Goal: Task Accomplishment & Management: Complete application form

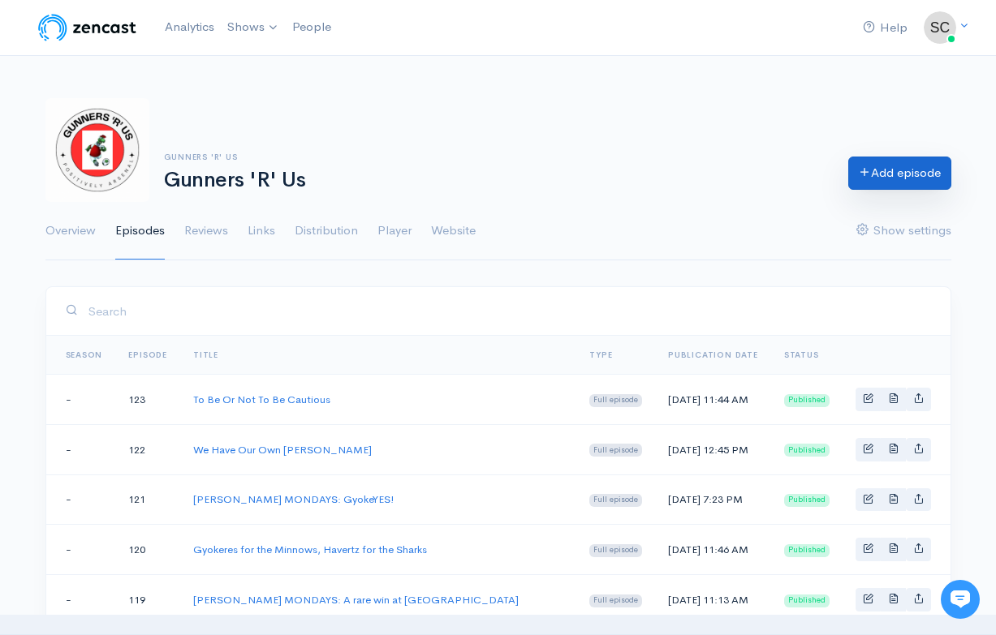
click at [879, 177] on link "Add episode" at bounding box center [899, 173] width 103 height 33
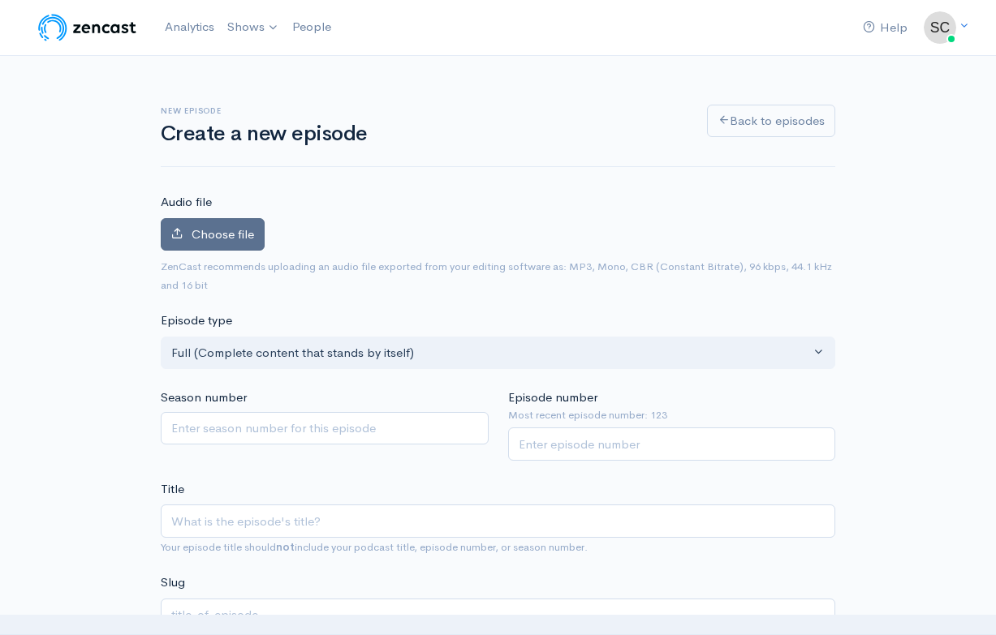
click at [222, 238] on span "Choose file" at bounding box center [222, 233] width 62 height 15
click at [0, 0] on input "Choose file" at bounding box center [0, 0] width 0 height 0
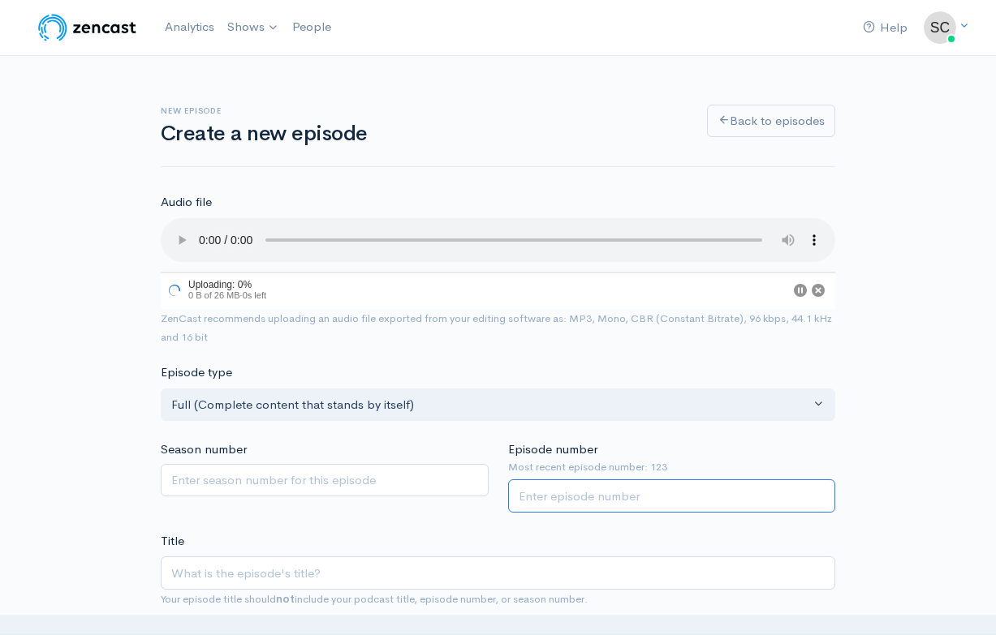
click at [715, 480] on input "Episode number" at bounding box center [672, 496] width 328 height 33
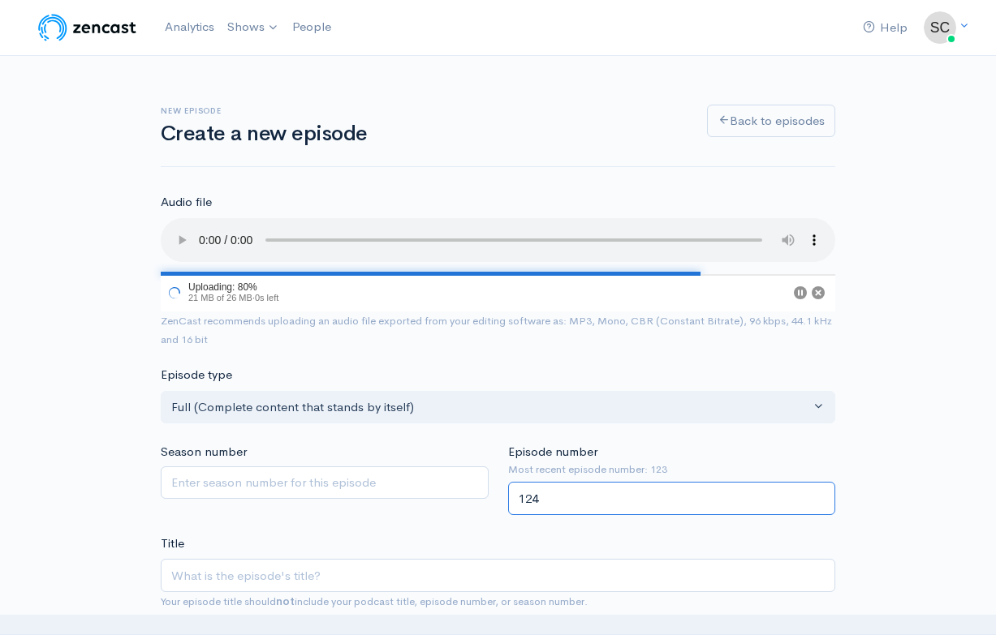
type input "124"
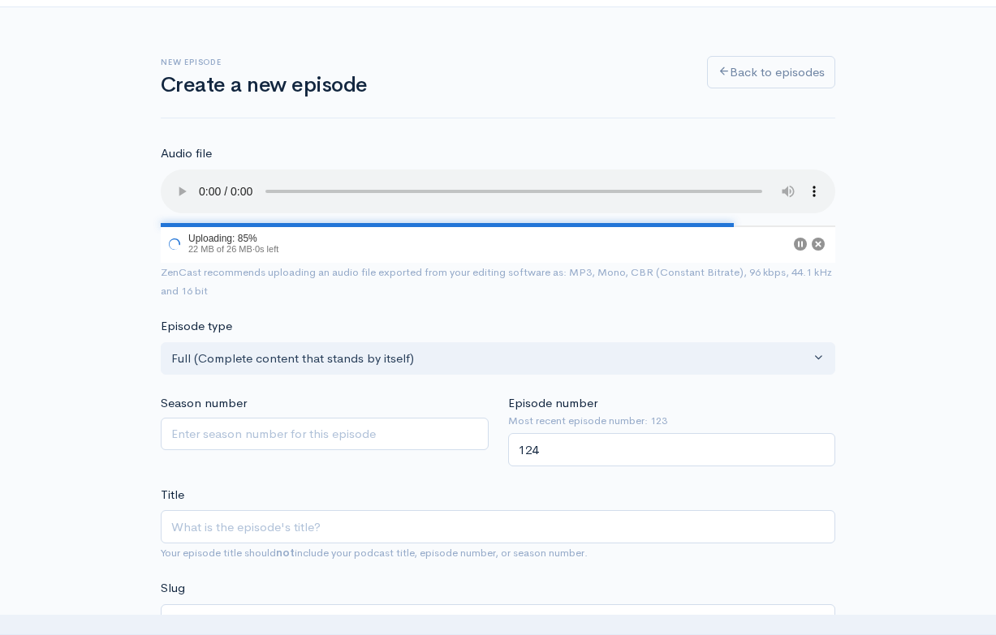
scroll to position [111, 0]
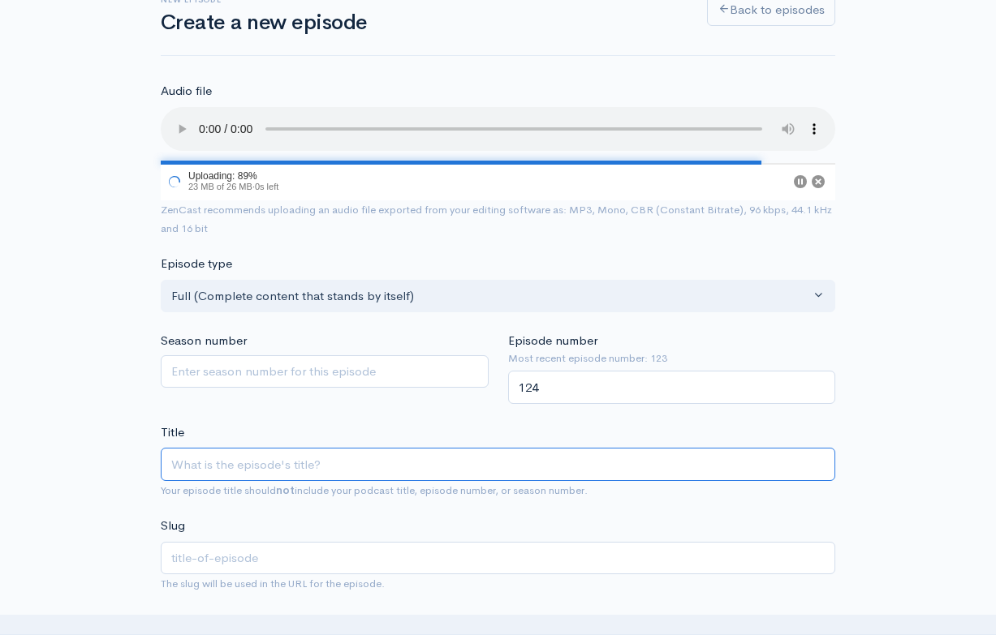
click at [453, 448] on input "Title" at bounding box center [498, 464] width 674 height 33
type input "M"
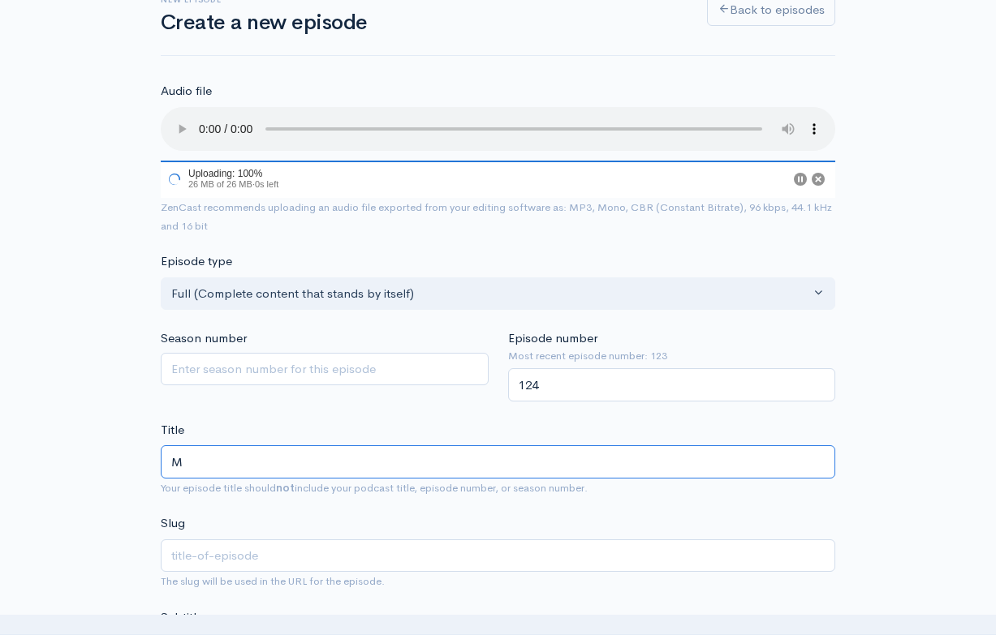
type input "m"
type input "MI"
type input "mi"
type input "MIL"
type input "mil"
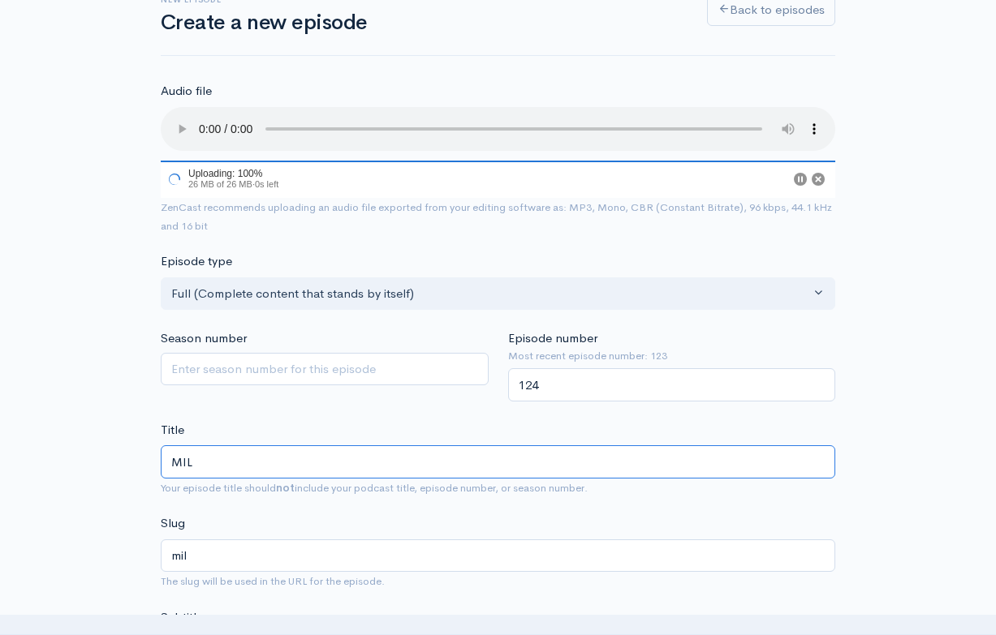
type input "MILL"
type input "mill"
type input "MILLE"
type input "mille"
type input "[PERSON_NAME]"
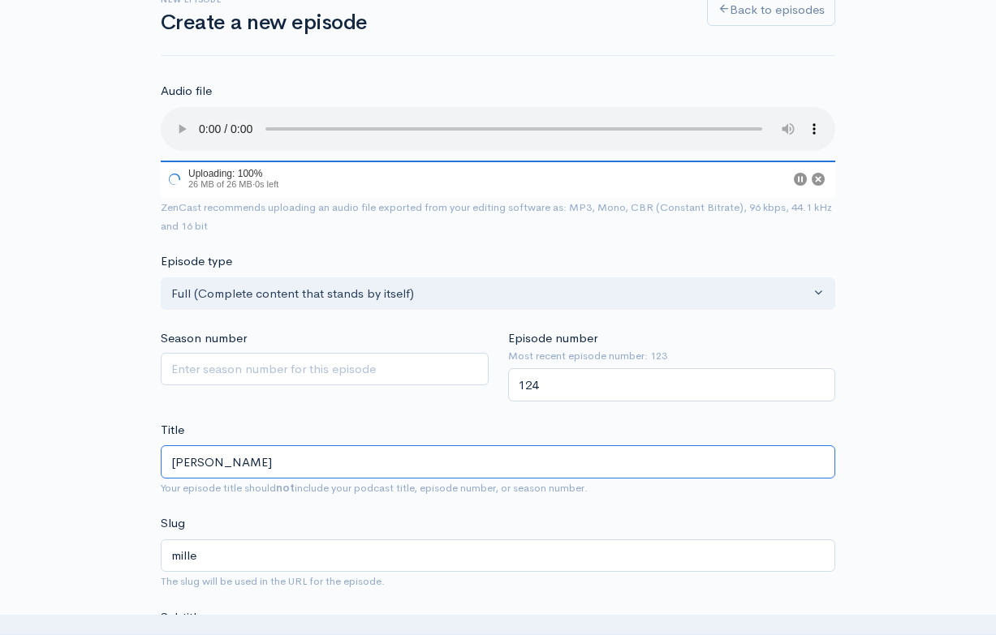
type input "[PERSON_NAME]"
type input "[PERSON_NAME] M"
type input "[PERSON_NAME]-m"
type input "[PERSON_NAME] MO"
type input "[PERSON_NAME]-mo"
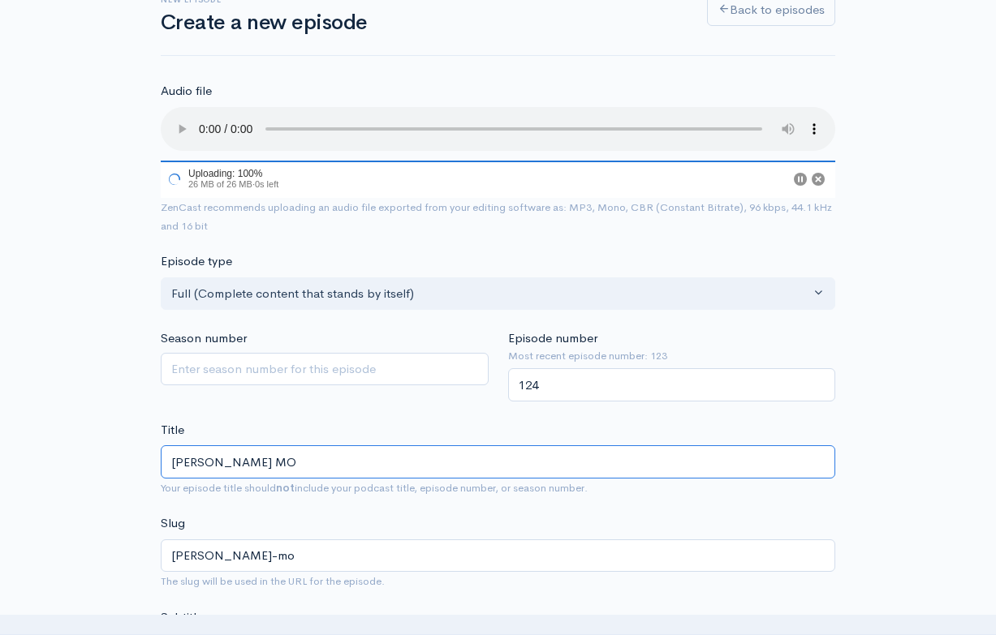
type input "[PERSON_NAME] MON"
type input "[PERSON_NAME]-mon"
type input "[PERSON_NAME] MOND"
type input "[PERSON_NAME]"
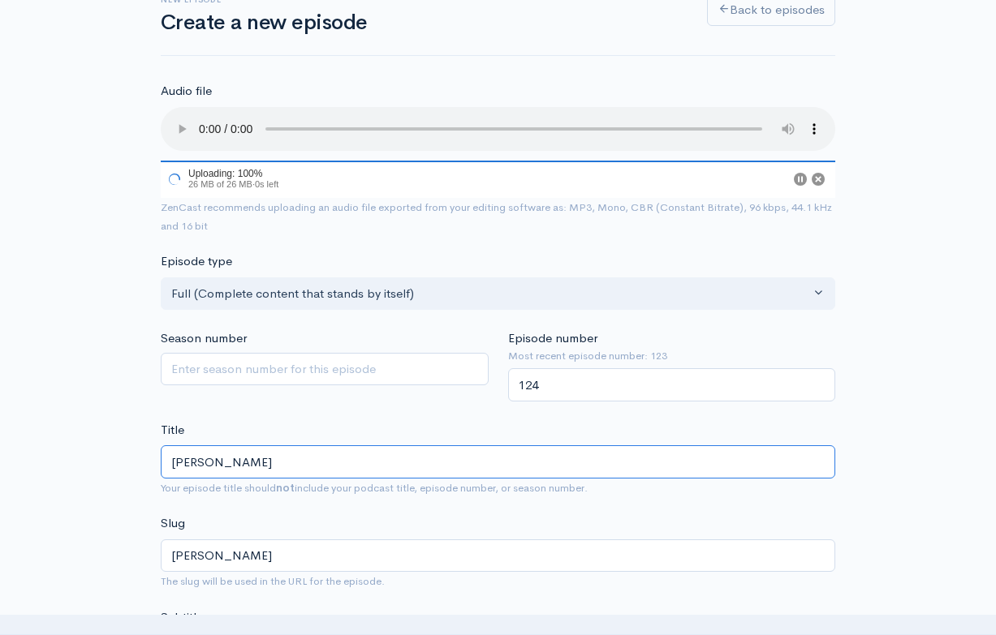
type input "[PERSON_NAME]"
type input "[PERSON_NAME] [DATE]"
type input "[PERSON_NAME]-[DATE]"
type input "[PERSON_NAME] MONDAYS"
type input "[PERSON_NAME]-mondays"
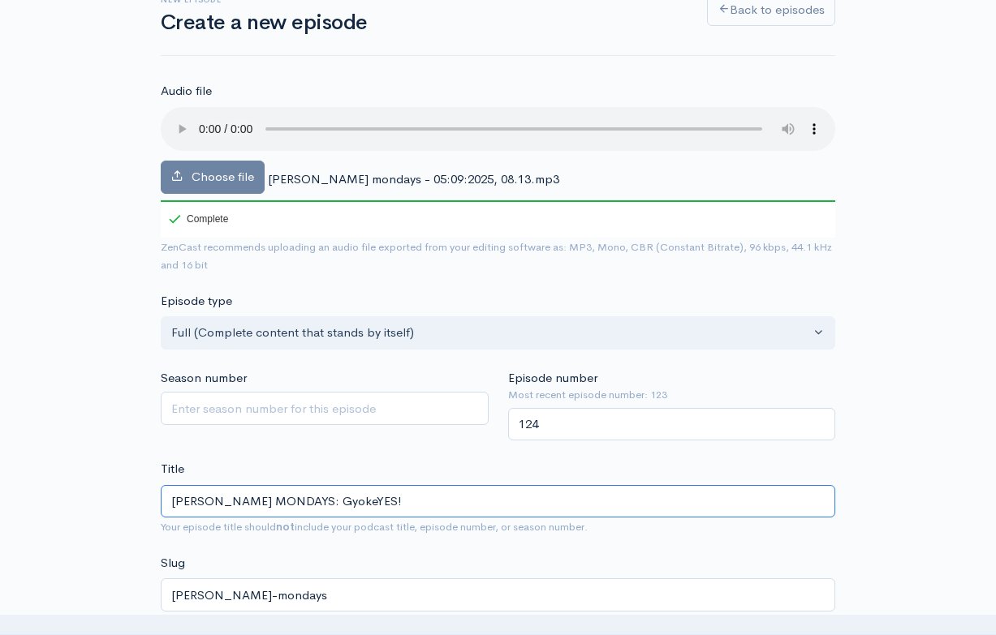
click at [359, 485] on input "[PERSON_NAME] MONDAYS: GyokeYES!" at bounding box center [498, 501] width 674 height 33
type input "[PERSON_NAME] MONDAYS: GyokeYES"
type input "[PERSON_NAME]-mondays-gyokeyes"
type input "[PERSON_NAME] MONDAYS: GyokeYE"
type input "[PERSON_NAME]-mondays-gyokeye"
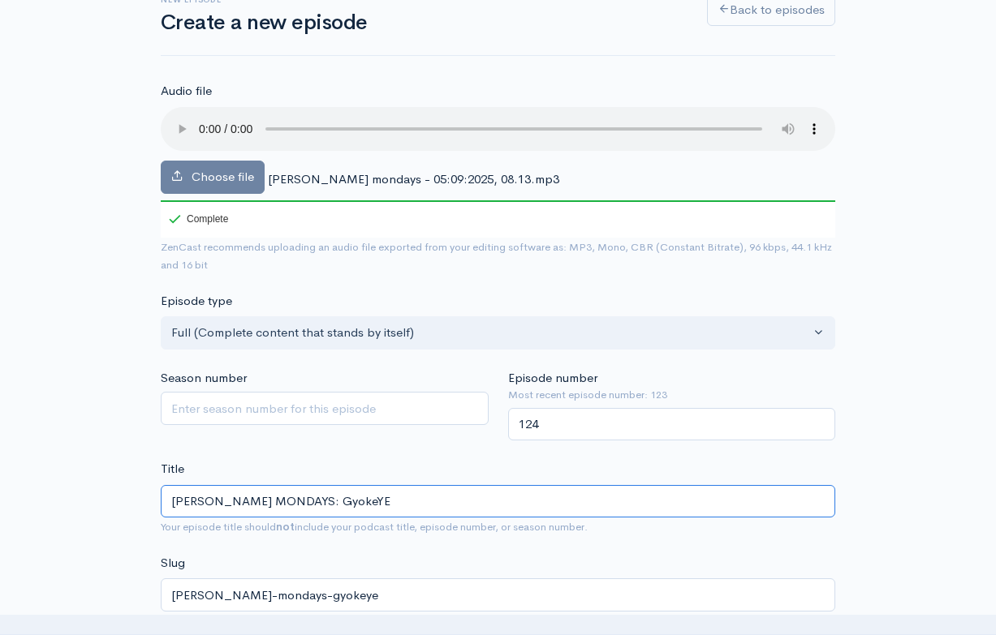
type input "[PERSON_NAME] MONDAYS: GyokeY"
type input "[PERSON_NAME]-mondays-gyokey"
type input "[PERSON_NAME] MONDAYS: Gyoke"
type input "[PERSON_NAME]-mondays-gyoke"
type input "[PERSON_NAME] MONDAYS: Gyok"
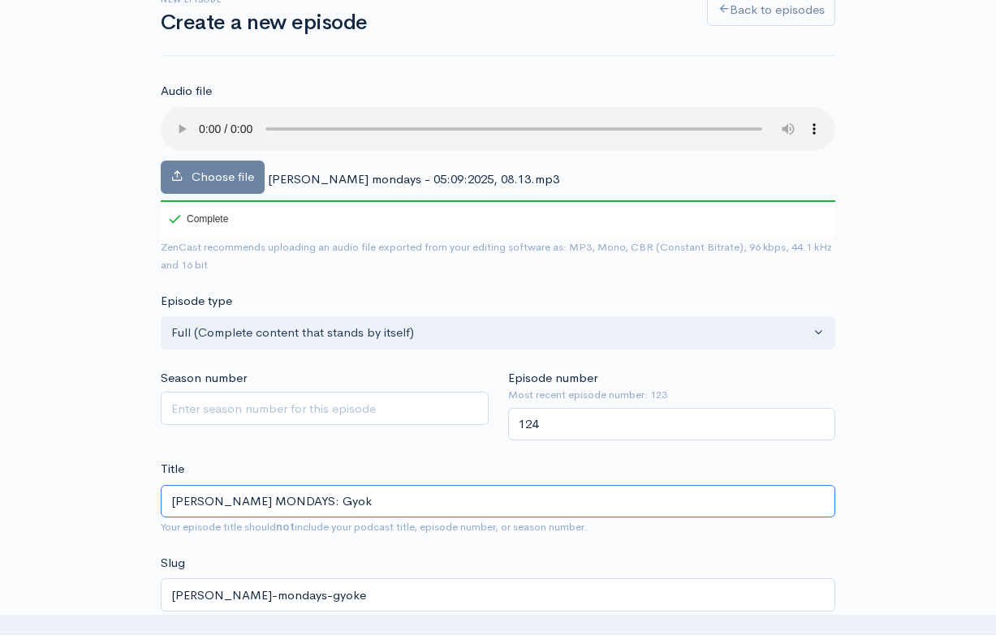
type input "[PERSON_NAME]-mondays-gyok"
type input "[PERSON_NAME] MONDAYS: Gyo"
type input "[PERSON_NAME]-mondays-gyo"
type input "[PERSON_NAME] MONDAYS: Gy"
type input "[PERSON_NAME]-mondays-gy"
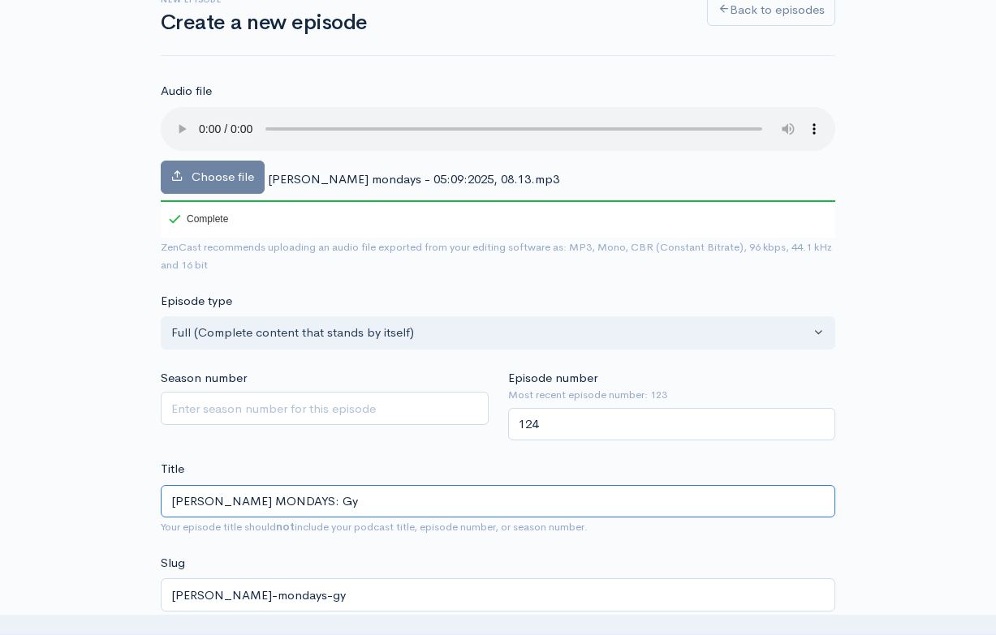
type input "[PERSON_NAME] MONDAYS: G"
type input "[PERSON_NAME]-mondays-g"
type input "[PERSON_NAME] MONDAYS:"
type input "[PERSON_NAME]-mondays"
type input "[PERSON_NAME] MONDAYS: M"
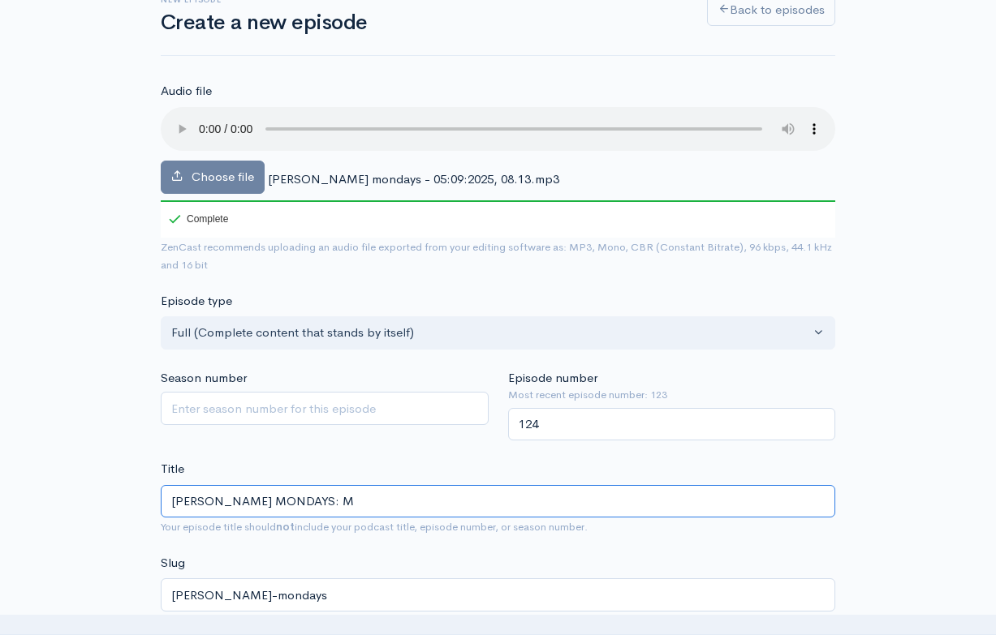
type input "[PERSON_NAME]-mondays-m"
type input "[PERSON_NAME] MONDAYS: Mi"
type input "[PERSON_NAME]-mondays-mi"
type input "[PERSON_NAME] MONDAYS: Mil"
type input "[PERSON_NAME]-mondays-mil"
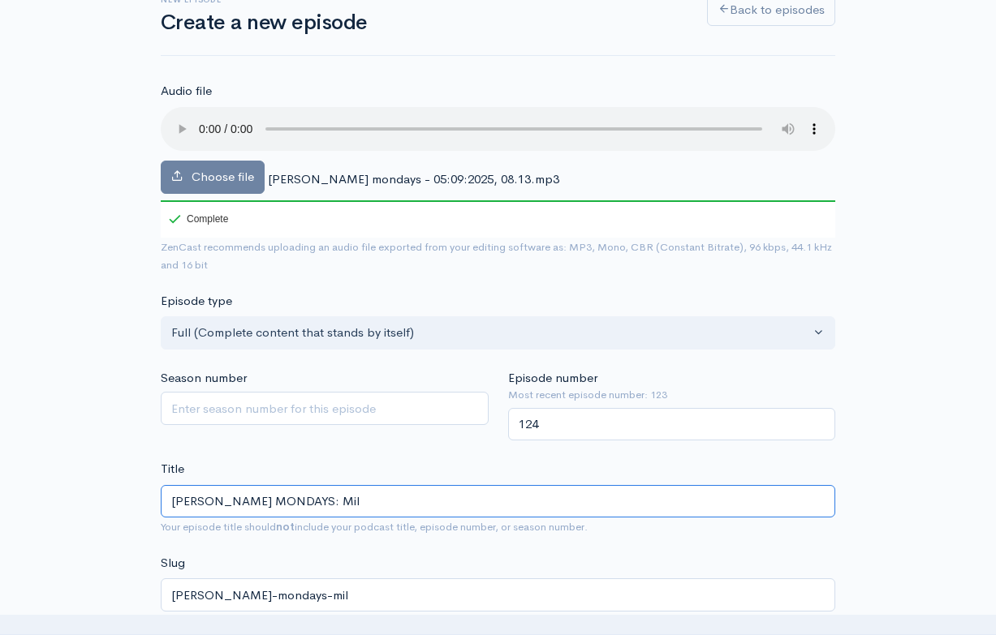
type input "[PERSON_NAME] MONDAYS: Mill"
type input "[PERSON_NAME]-mondays-mill"
type input "[PERSON_NAME] MONDAYS: [PERSON_NAME]"
type input "[PERSON_NAME]-mondays-mille"
type input "[PERSON_NAME] MONDAYS: [PERSON_NAME]"
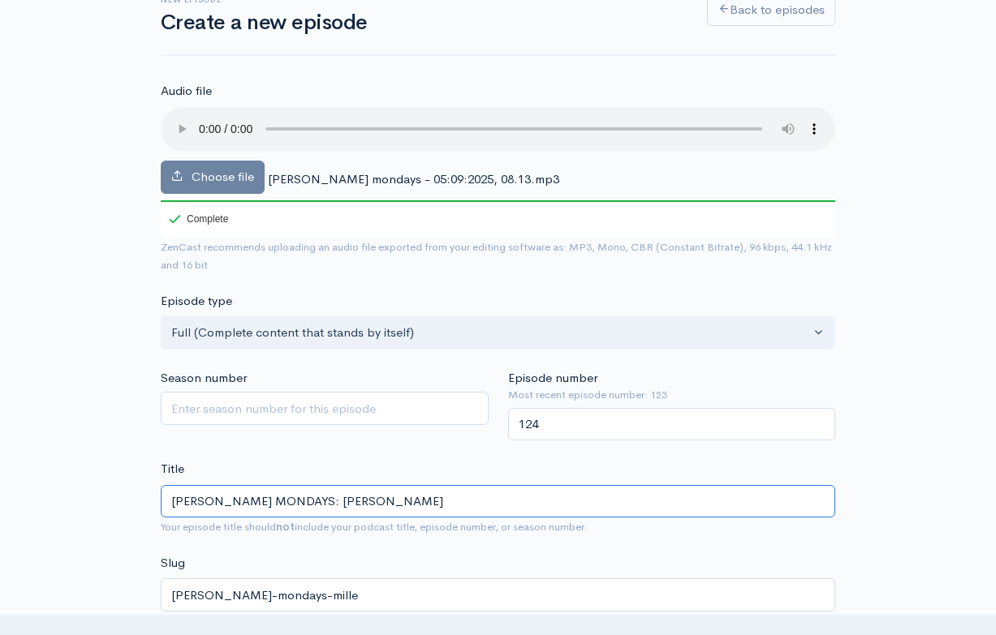
type input "[PERSON_NAME]-mondays-[PERSON_NAME]"
type input "[PERSON_NAME] MONDAYS: [PERSON_NAME] f"
type input "[PERSON_NAME]-mondays-[PERSON_NAME]-f"
type input "[PERSON_NAME] MONDAYS: [PERSON_NAME]"
type input "[PERSON_NAME]-mondays-[PERSON_NAME]"
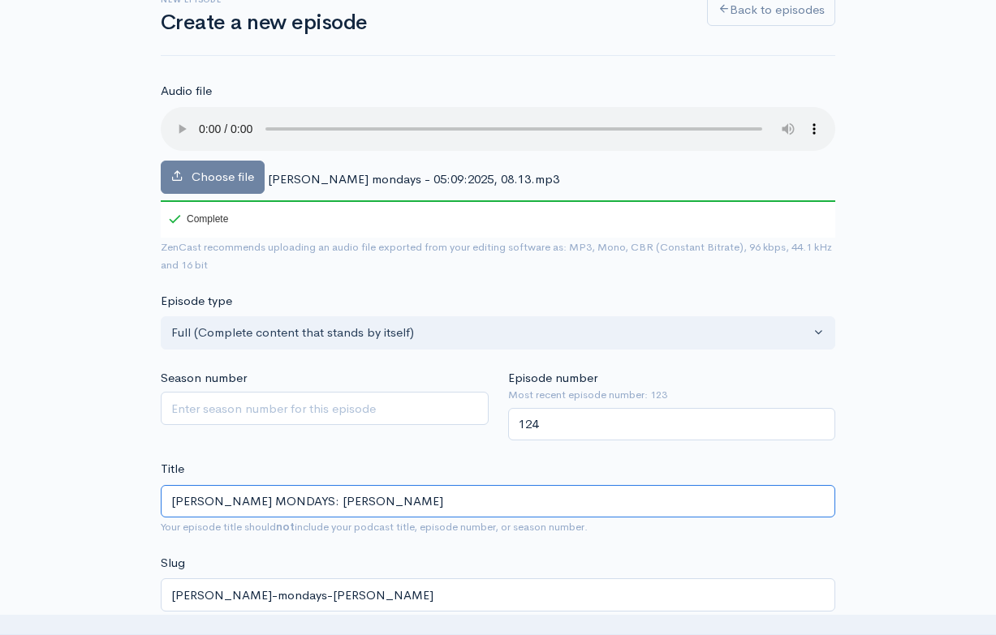
type input "[PERSON_NAME] MONDAYS: [PERSON_NAME] f"
type input "[PERSON_NAME]-mondays-[PERSON_NAME]-f"
type input "[PERSON_NAME] MONDAYS: [PERSON_NAME]"
type input "[PERSON_NAME]-mondays-[PERSON_NAME]"
type input "[PERSON_NAME] MONDAYS: [PERSON_NAME]"
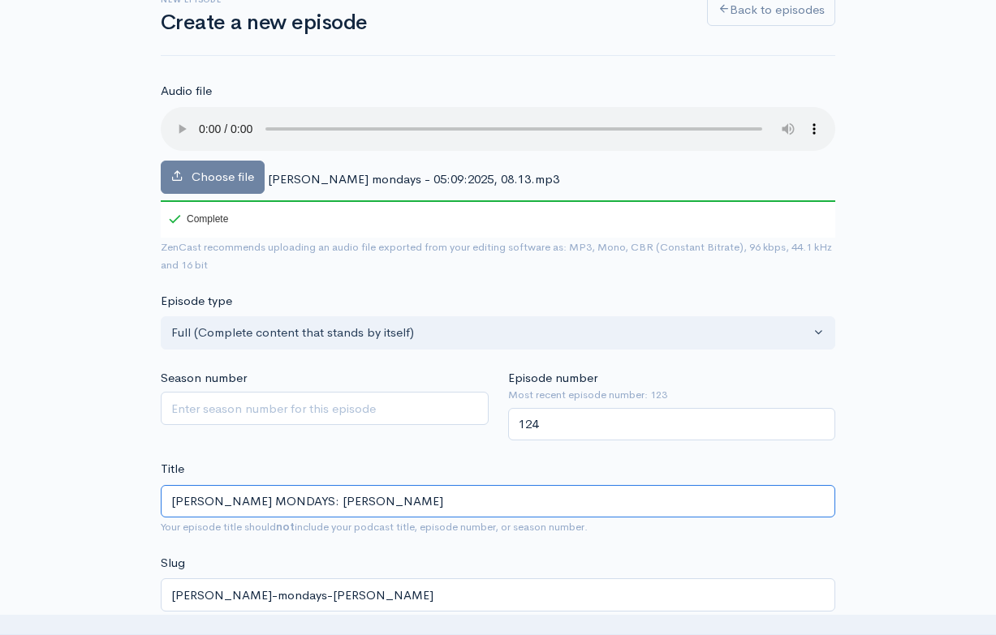
type input "[PERSON_NAME]-mondays-[PERSON_NAME]-f"
type input "[PERSON_NAME] MONDAYS: [PERSON_NAME] Fr"
type input "[PERSON_NAME]-mondays-[PERSON_NAME]-fr"
type input "[PERSON_NAME] MONDAYS: [PERSON_NAME] Fri"
type input "[PERSON_NAME]-mondays-[PERSON_NAME]-fri"
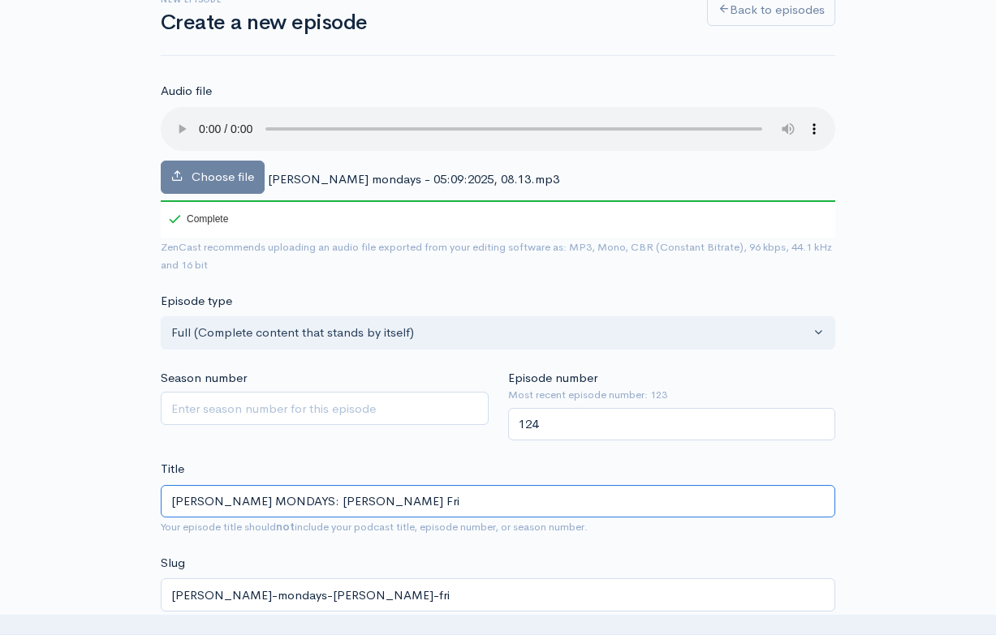
type input "[PERSON_NAME] MONDAYS: [PERSON_NAME] [PERSON_NAME]"
type input "[PERSON_NAME]-mondays-[PERSON_NAME]"
type input "[PERSON_NAME] MONDAYS: [PERSON_NAME]"
type input "[PERSON_NAME]-mondays-[PERSON_NAME]-[PERSON_NAME]"
type input "[PERSON_NAME] MONDAYS: [PERSON_NAME] [DATE]"
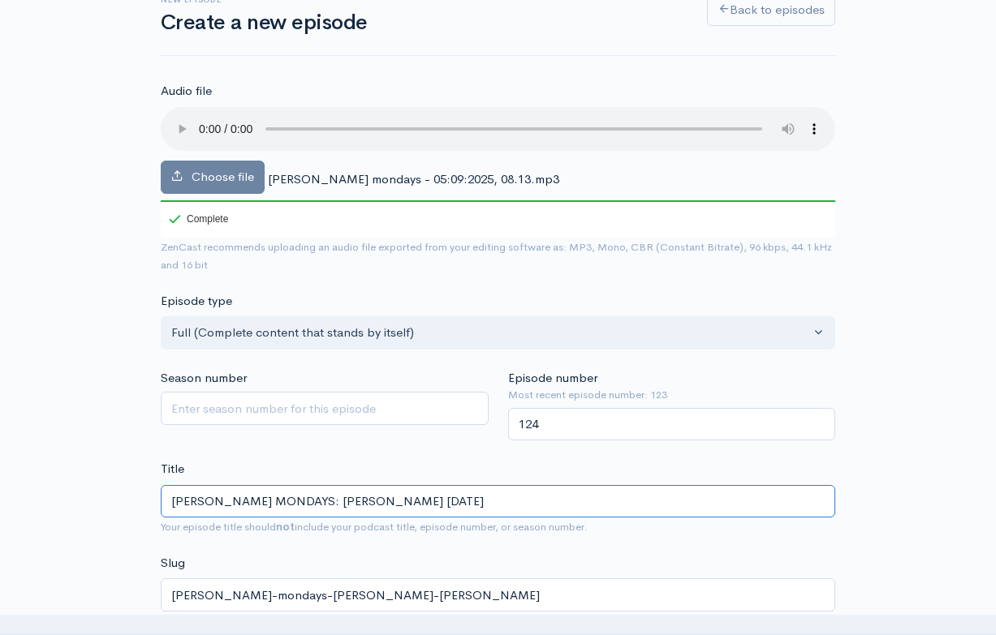
type input "[PERSON_NAME]-mondays-[PERSON_NAME]-[DATE]"
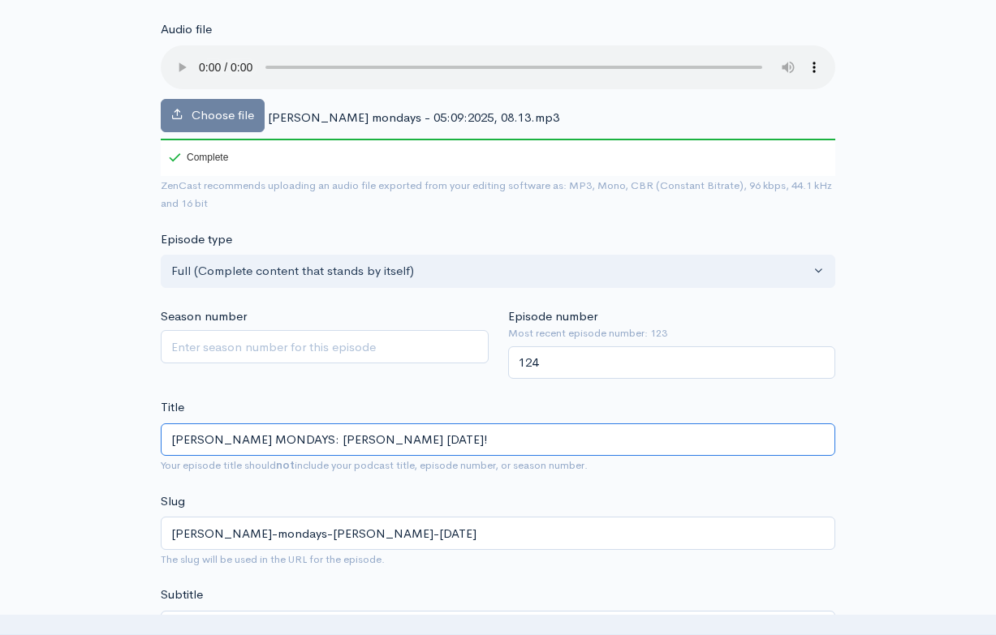
scroll to position [235, 0]
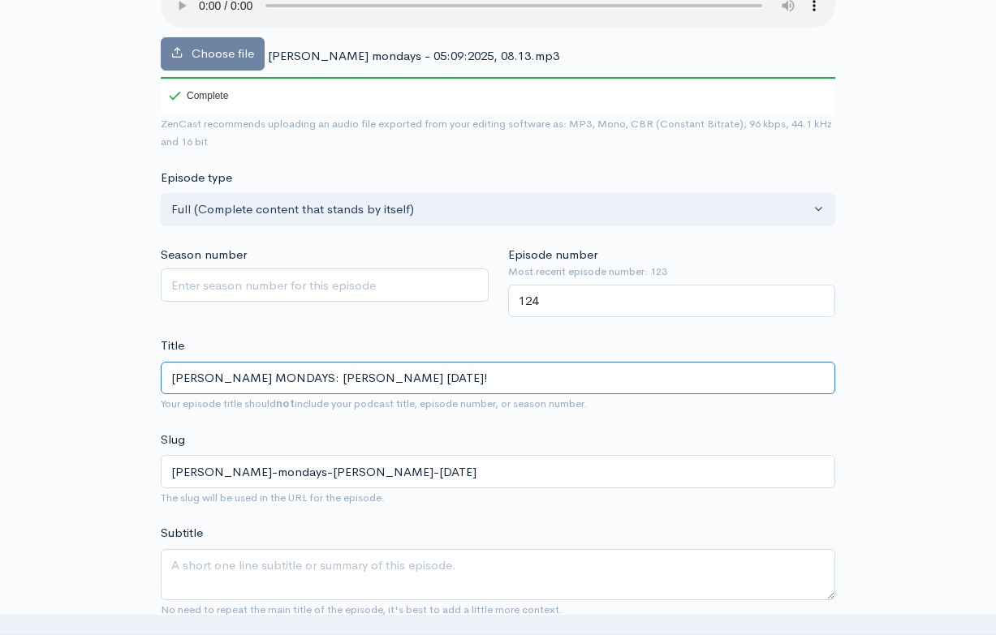
type input "[PERSON_NAME] MONDAYS: [PERSON_NAME] [DATE]!"
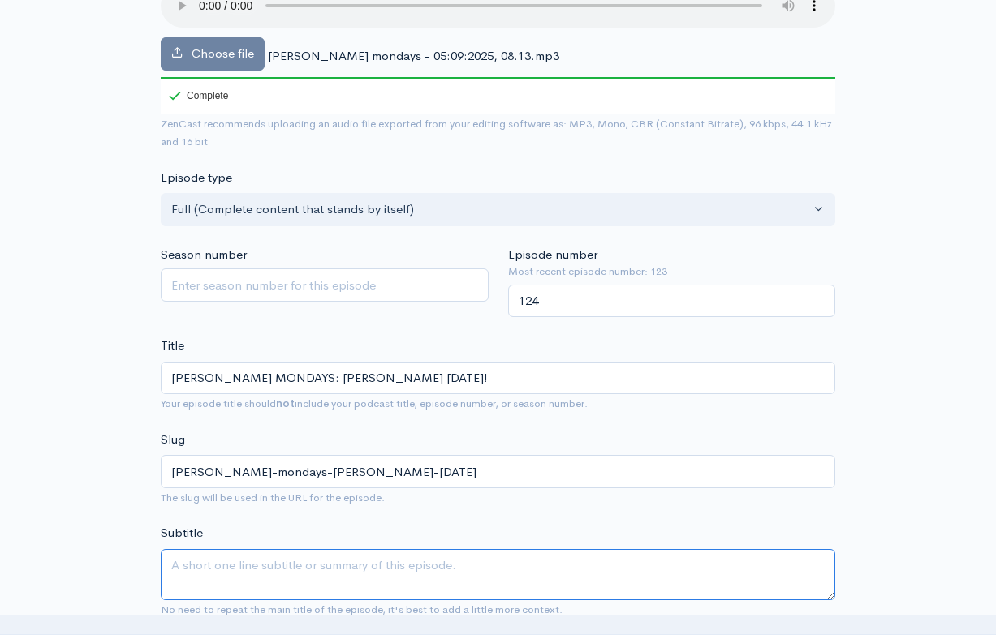
click at [345, 549] on textarea "Subtitle" at bounding box center [498, 574] width 674 height 51
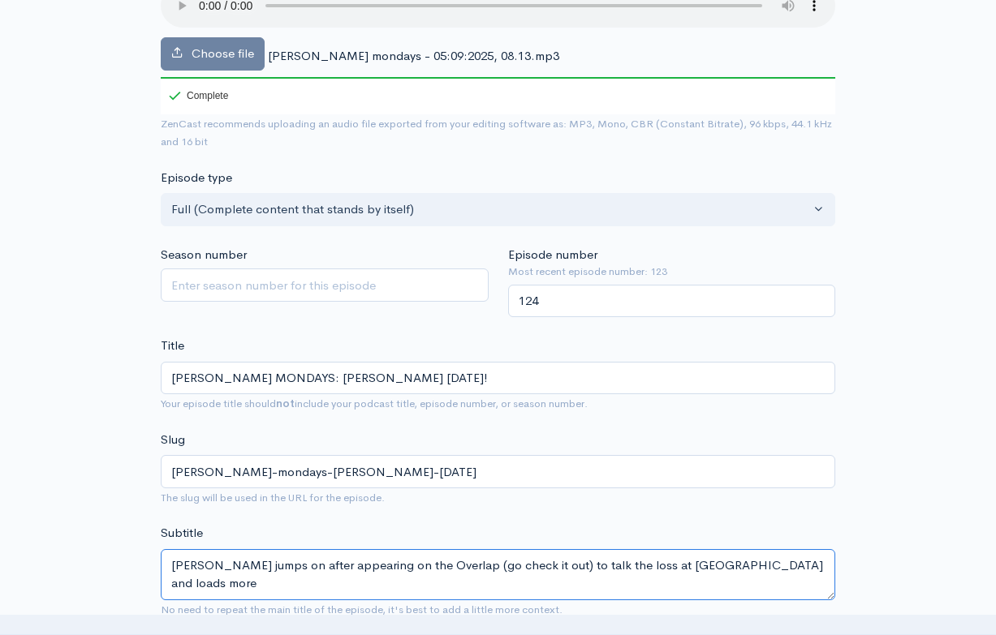
drag, startPoint x: 172, startPoint y: 540, endPoint x: 801, endPoint y: 547, distance: 628.9
click at [801, 549] on textarea "[PERSON_NAME] jumps on after appearing on the Overlap (go check it out) to talk…" at bounding box center [498, 574] width 674 height 51
type textarea "[PERSON_NAME] jumps on after appearing on the Overlap (go check it out) to talk…"
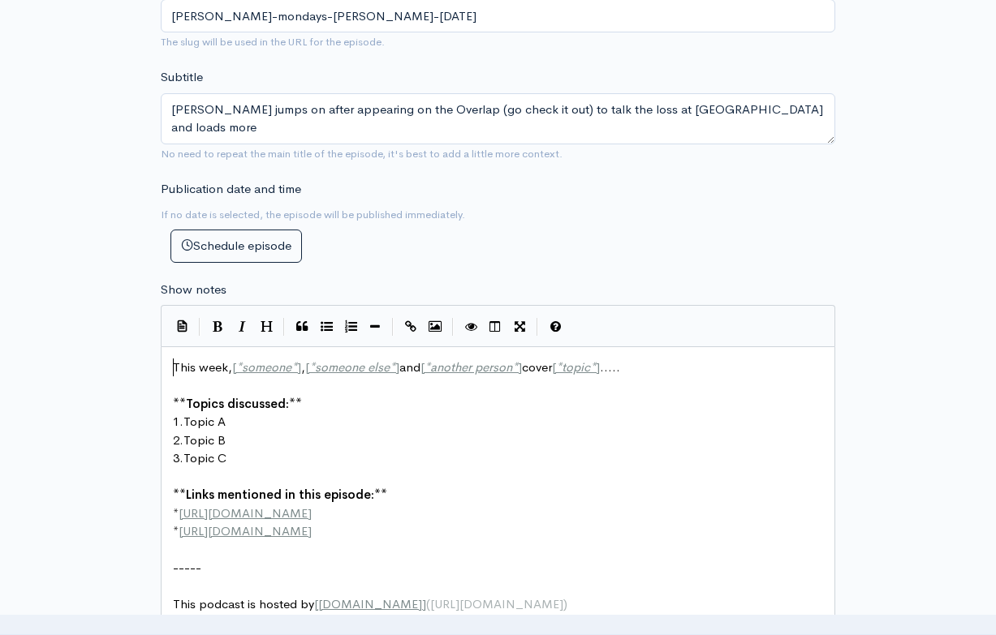
scroll to position [8, 0]
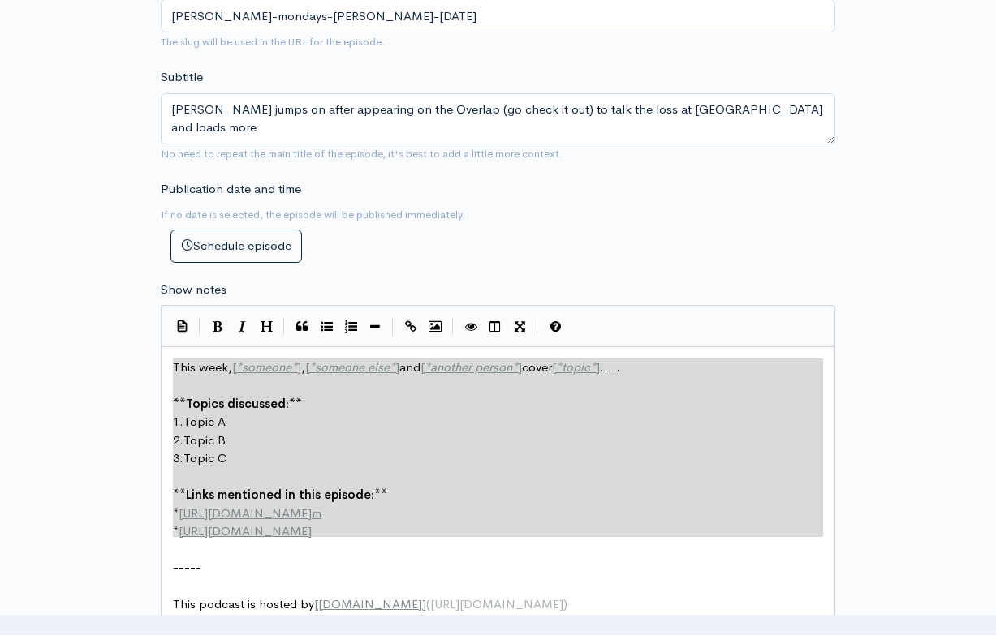
type textarea "This week, [*someone*], [*someone else*] and [*another person*] cover [*topic*]…"
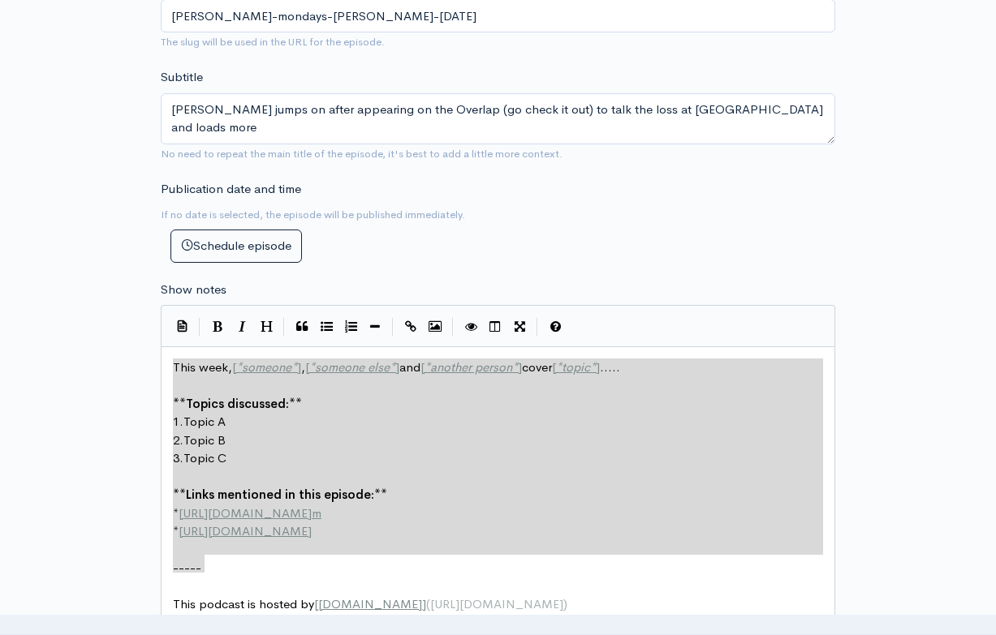
drag, startPoint x: 173, startPoint y: 333, endPoint x: 281, endPoint y: 527, distance: 221.9
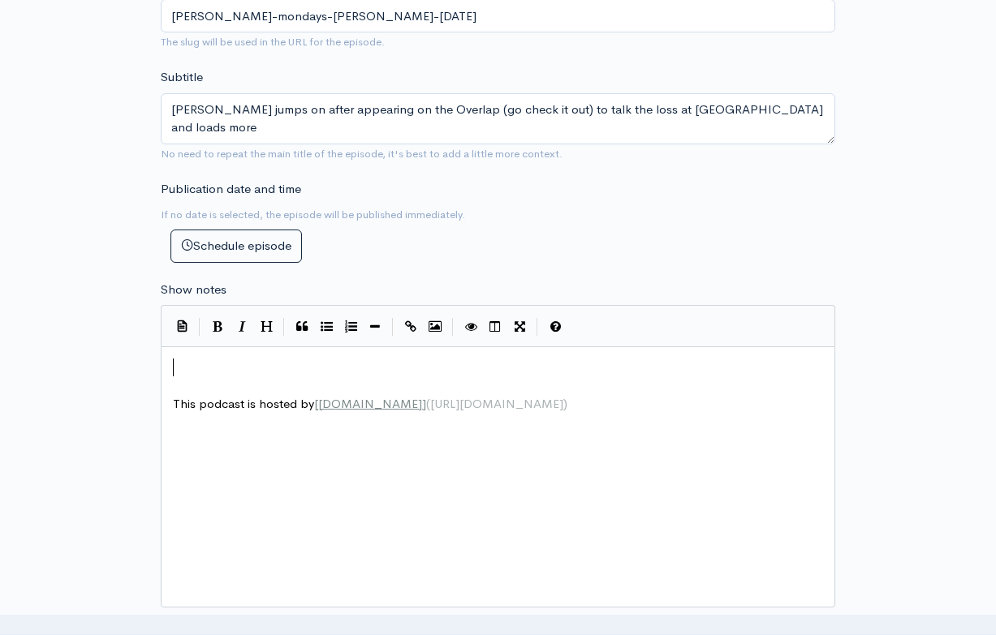
paste textarea ")"
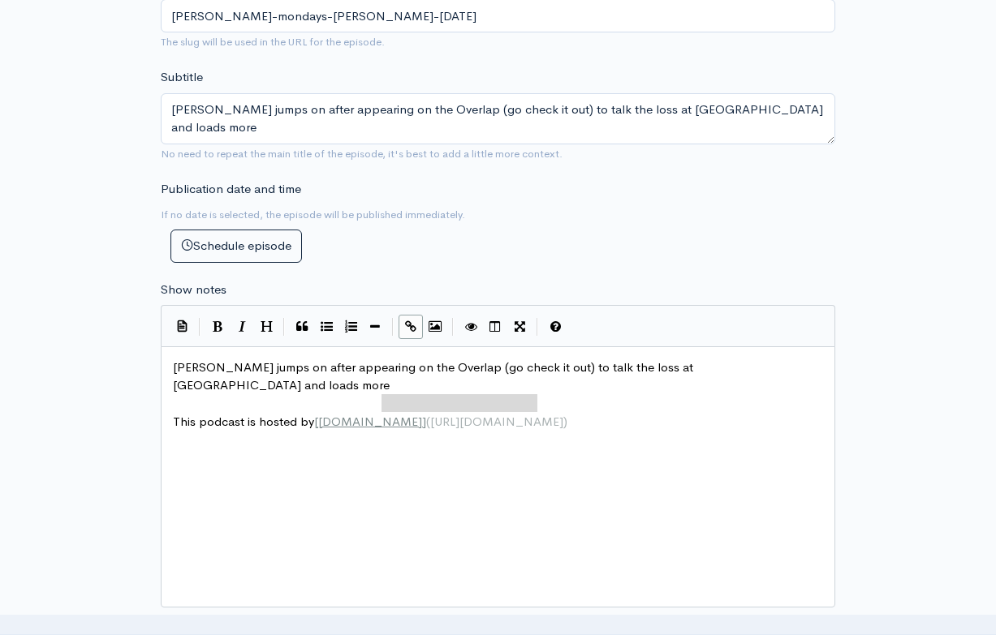
type textarea "[DOMAIN_NAME]]([URL][DOMAIN_NAME])"
drag, startPoint x: 543, startPoint y: 366, endPoint x: 318, endPoint y: 375, distance: 224.9
type textarea "zencast.fn"
type textarea "m"
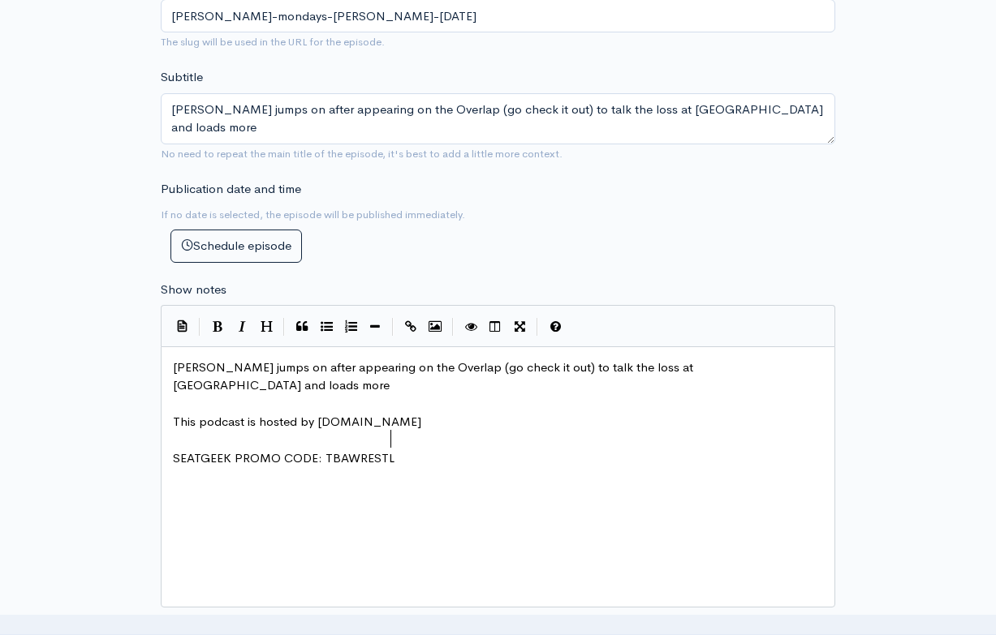
scroll to position [8, 235]
type textarea "SEATGEEK PROMO CODE: TBAWRESTLON"
type textarea "ING"
type textarea "Gorilla Mind promo code"
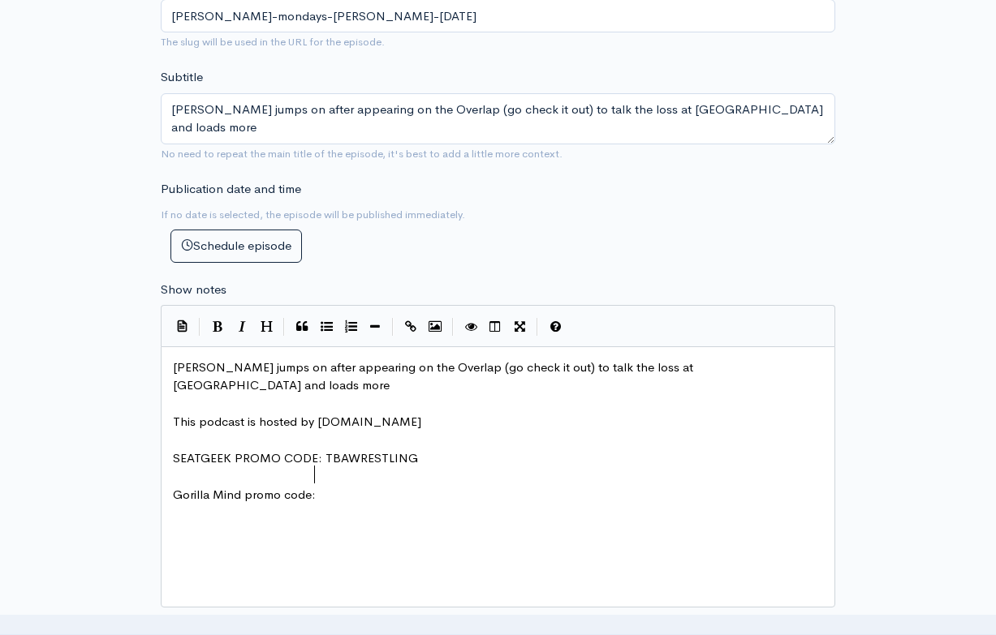
type textarea ":"
click at [445, 450] on pre "SEATGEEK PROMO CODE: TBAWRESTLING" at bounding box center [498, 459] width 656 height 19
type textarea "for /"
type textarea "$20 odf"
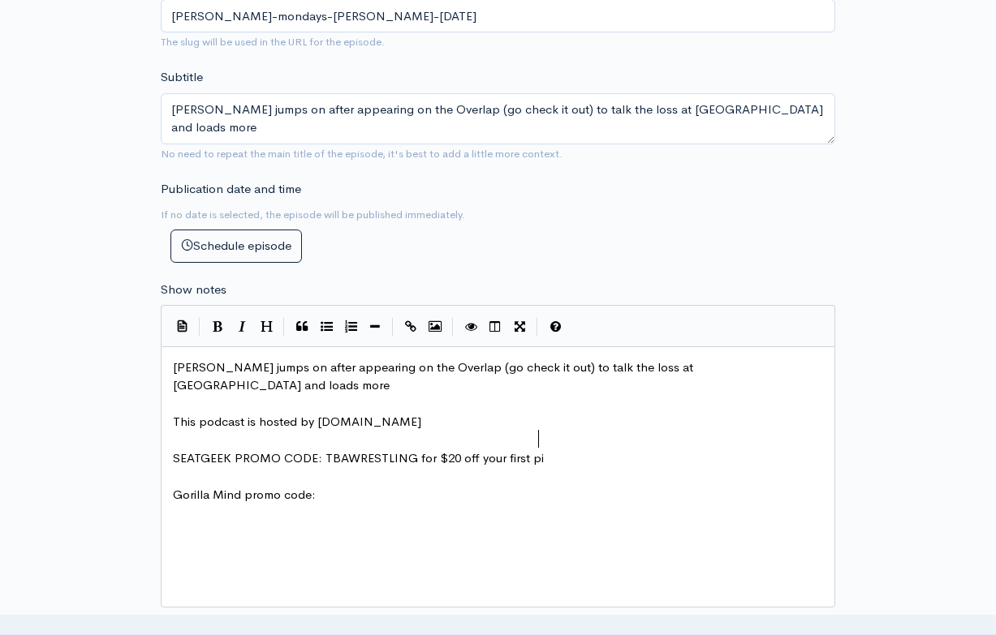
type textarea "ff your first pir"
type textarea "urchase"
click at [385, 532] on div "x [PERSON_NAME] jumps on after appearing on the Overlap (go check it out) to ta…" at bounding box center [518, 497] width 697 height 284
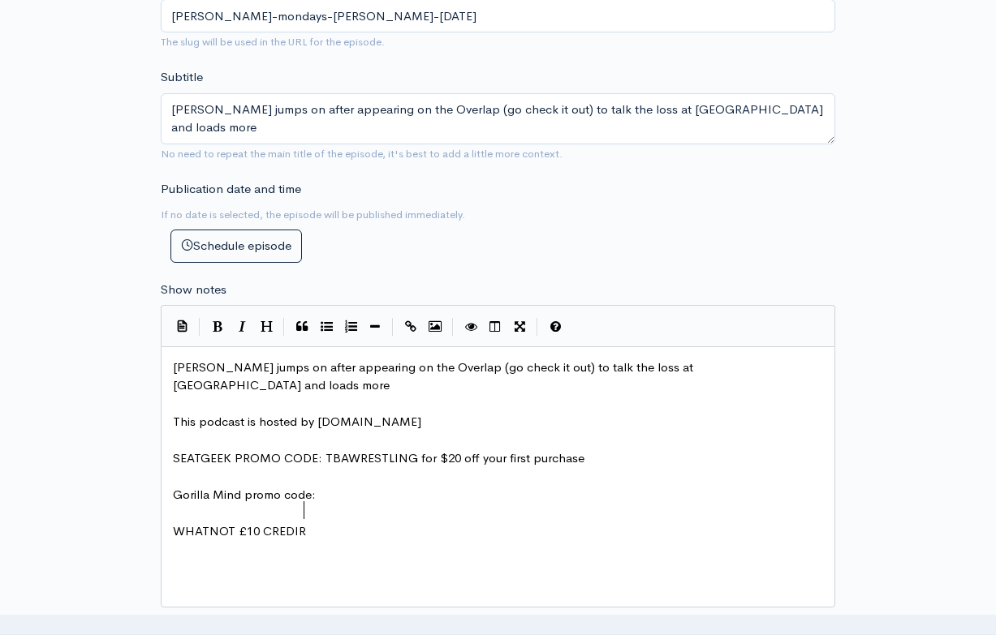
type textarea "WHATNOT £10 CREDIR"
type textarea "T:"
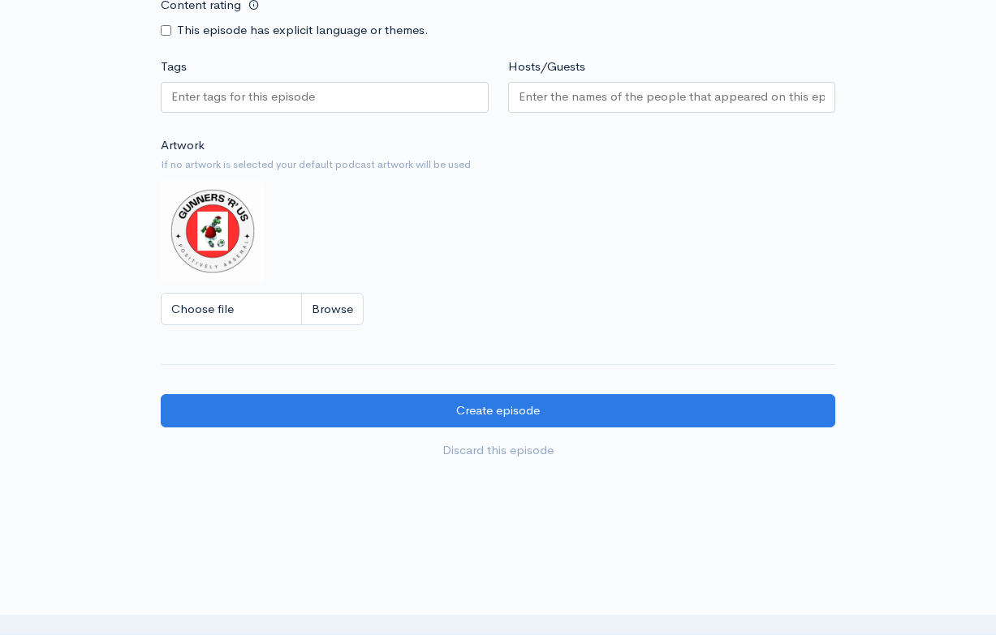
scroll to position [1381, 0]
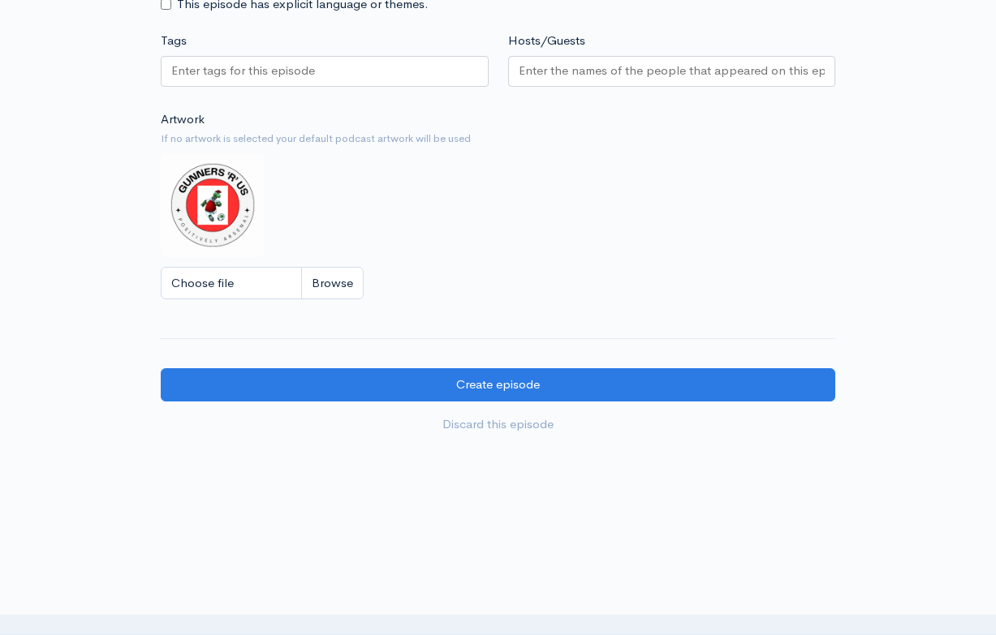
click at [614, 62] on input "Hosts/Guests" at bounding box center [672, 71] width 307 height 19
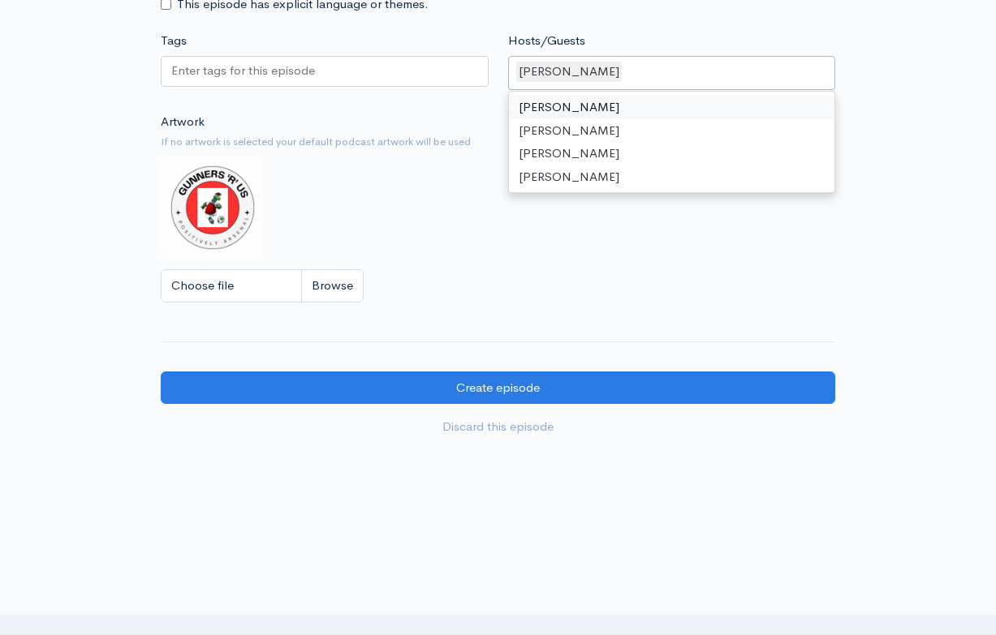
click at [381, 56] on div at bounding box center [325, 71] width 328 height 31
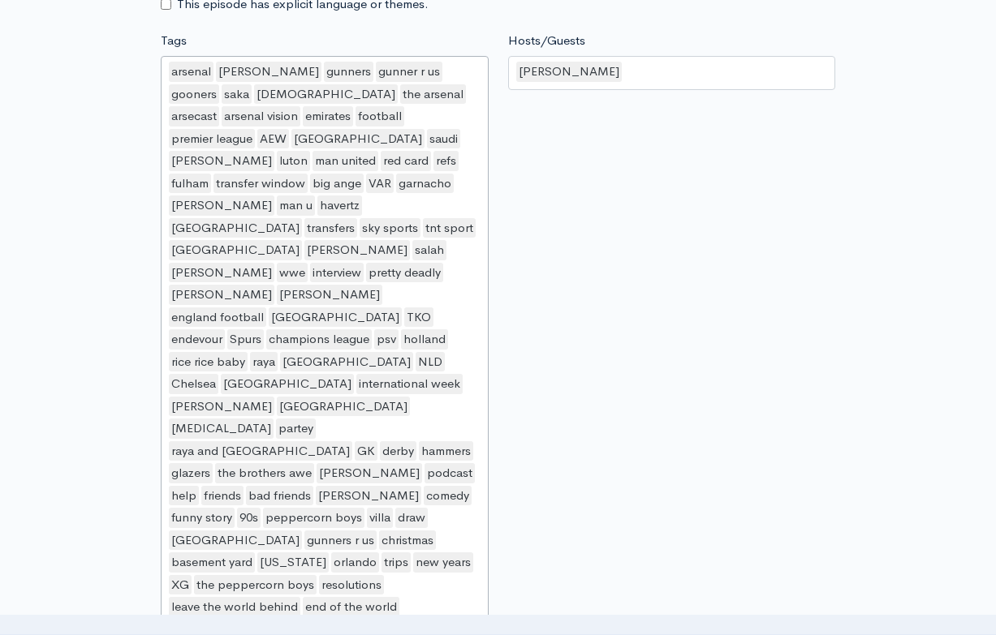
click at [787, 418] on div "Hosts/Guests [PERSON_NAME] [PERSON_NAME] [PERSON_NAME] [PERSON_NAME] [PERSON_NA…" at bounding box center [671, 454] width 347 height 845
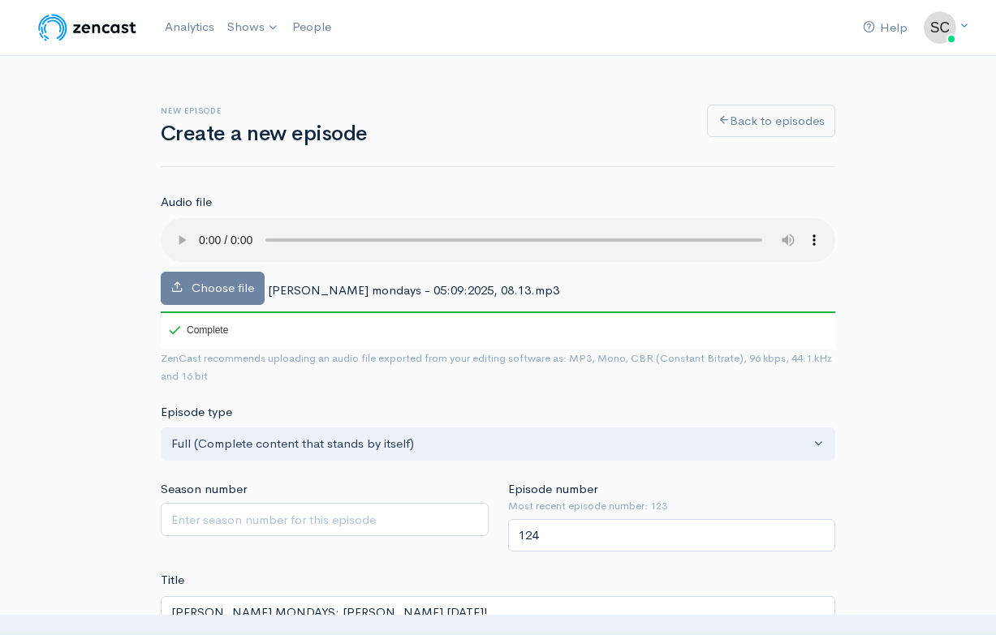
scroll to position [0, 0]
click at [205, 230] on audio at bounding box center [498, 240] width 674 height 44
click at [195, 226] on audio at bounding box center [498, 240] width 674 height 44
click at [200, 230] on audio at bounding box center [498, 240] width 674 height 44
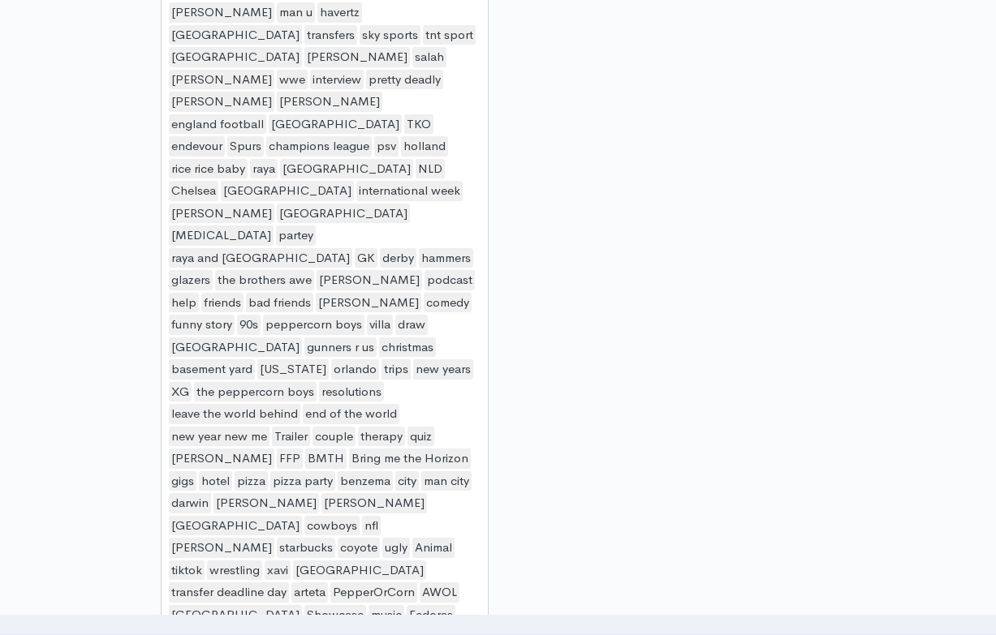
scroll to position [960, 0]
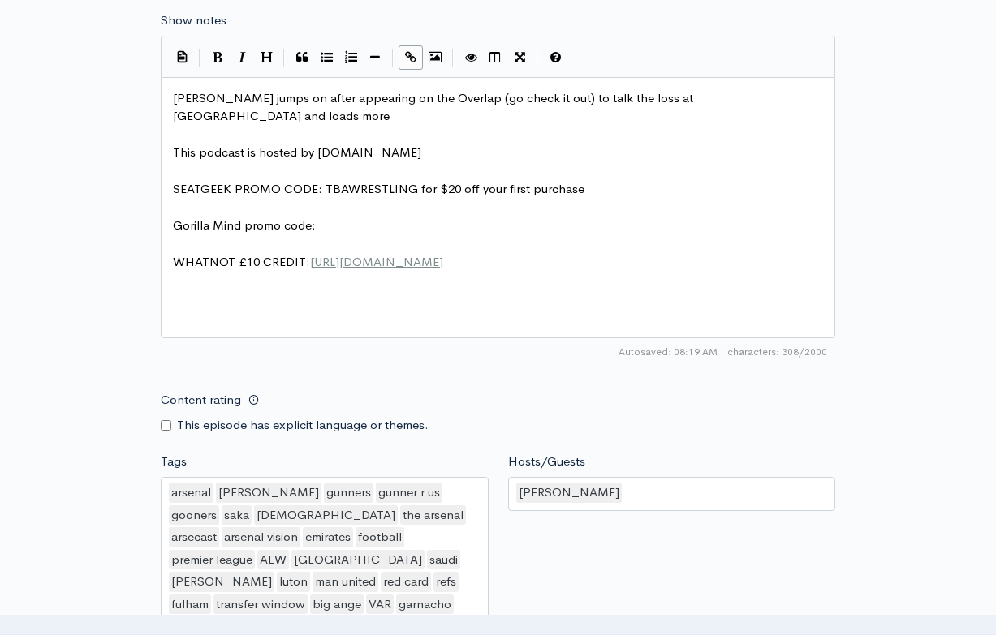
click at [369, 217] on pre "Gorilla Mind promo code:" at bounding box center [498, 226] width 656 height 19
click at [174, 217] on span "Gorilla Mind promo code:" at bounding box center [244, 224] width 143 height 15
type textarea "[PERSON_NAME]"
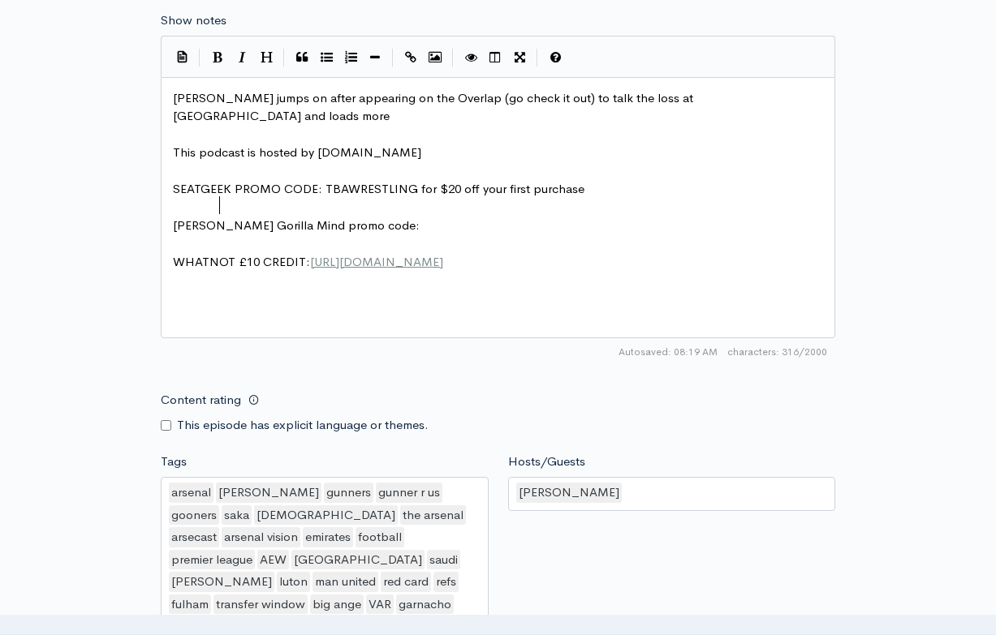
click at [372, 217] on pre "[PERSON_NAME] Gorilla Mind promo code:" at bounding box center [498, 226] width 656 height 19
type textarea "SEATGEEK PROMO CODE: TBAWRESTLING for $20 off your first purchase"
drag, startPoint x: 174, startPoint y: 138, endPoint x: 582, endPoint y: 142, distance: 407.4
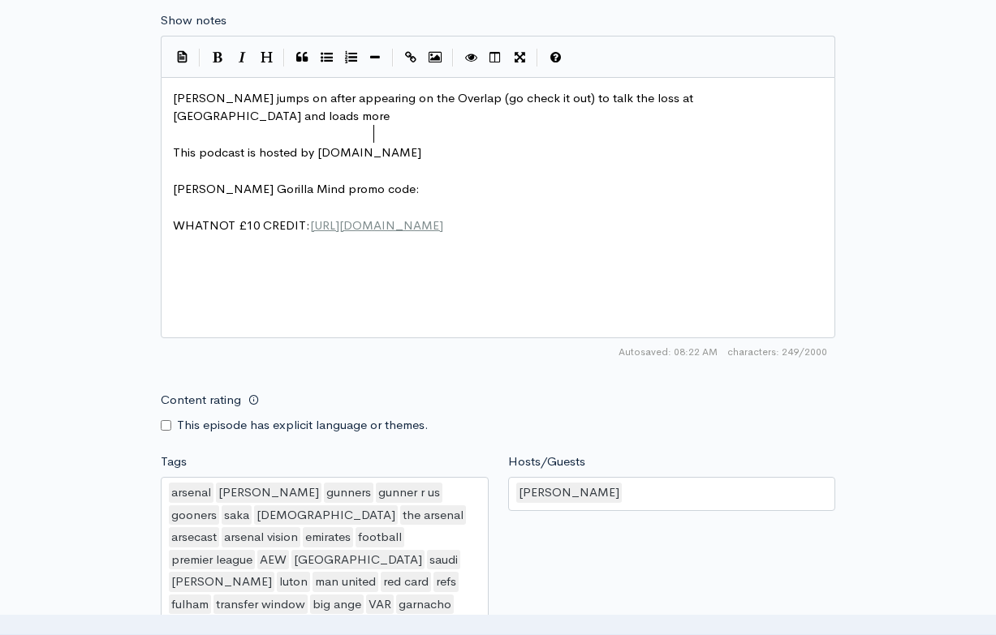
click at [259, 204] on div "x [PERSON_NAME] jumps on after appearing on the Overlap (go check it out) to ta…" at bounding box center [518, 228] width 697 height 284
click at [407, 180] on pre "[PERSON_NAME] Gorilla Mind promo code:" at bounding box center [498, 189] width 656 height 19
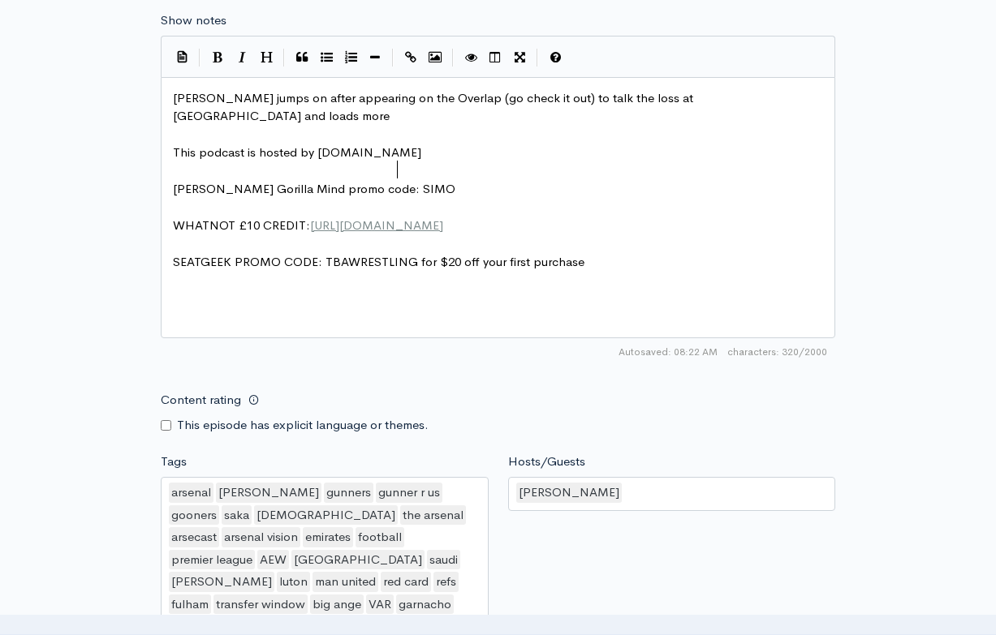
scroll to position [8, 41]
type textarea "[PERSON_NAME]"
click at [853, 372] on div "New episode Create a new episode Back to episodes Audio file Choose file [PERSO…" at bounding box center [498, 381] width 925 height 2570
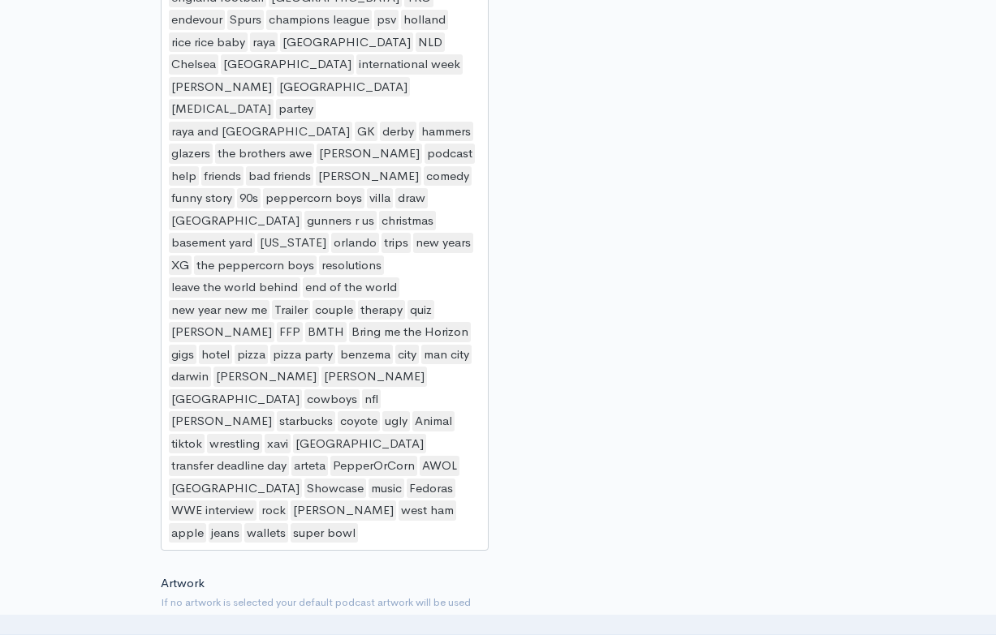
scroll to position [1786, 0]
